Goal: Navigation & Orientation: Find specific page/section

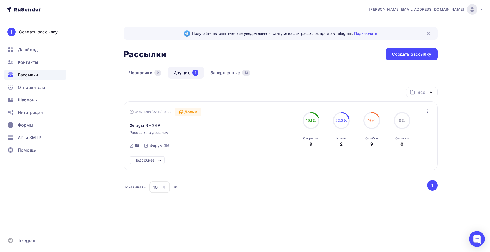
click at [181, 75] on link "Идущие 1" at bounding box center [186, 73] width 36 height 12
drag, startPoint x: 150, startPoint y: 76, endPoint x: 154, endPoint y: 75, distance: 4.5
click at [150, 76] on link "Черновики 0" at bounding box center [145, 73] width 43 height 12
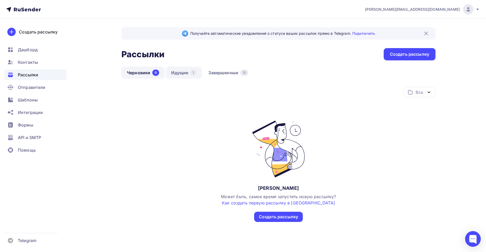
click at [190, 76] on link "Идущие 1" at bounding box center [184, 73] width 36 height 12
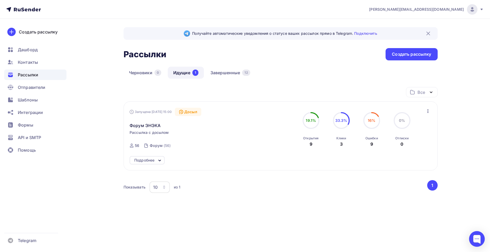
click at [159, 162] on icon at bounding box center [160, 161] width 6 height 6
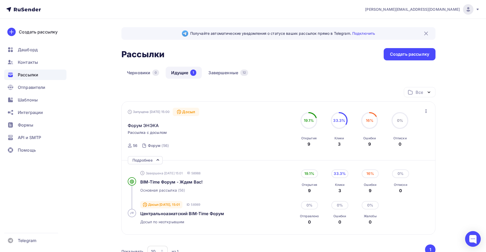
click at [159, 162] on icon at bounding box center [158, 160] width 6 height 6
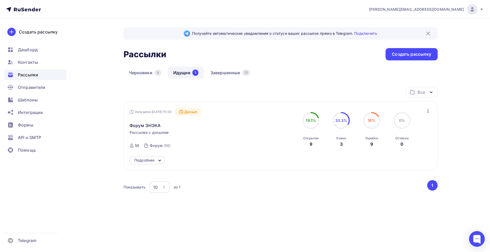
click at [159, 162] on icon at bounding box center [160, 161] width 6 height 6
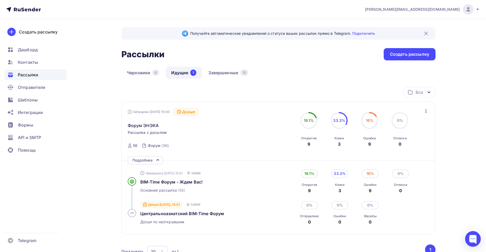
click at [159, 162] on icon at bounding box center [158, 160] width 6 height 6
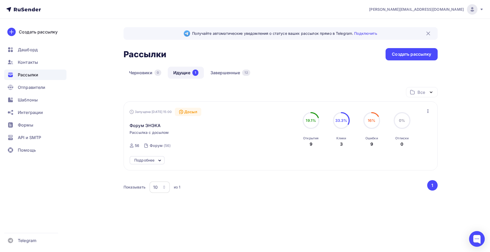
click at [159, 162] on icon at bounding box center [160, 161] width 6 height 6
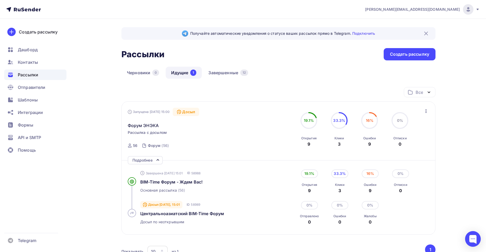
click at [434, 8] on span "[PERSON_NAME][EMAIL_ADDRESS][DOMAIN_NAME]" at bounding box center [412, 9] width 95 height 5
click at [442, 106] on div "Получайте автоматические уведомления о статусе ваших рассылок прямо в Telegram.…" at bounding box center [243, 165] width 429 height 292
